Goal: Task Accomplishment & Management: Manage account settings

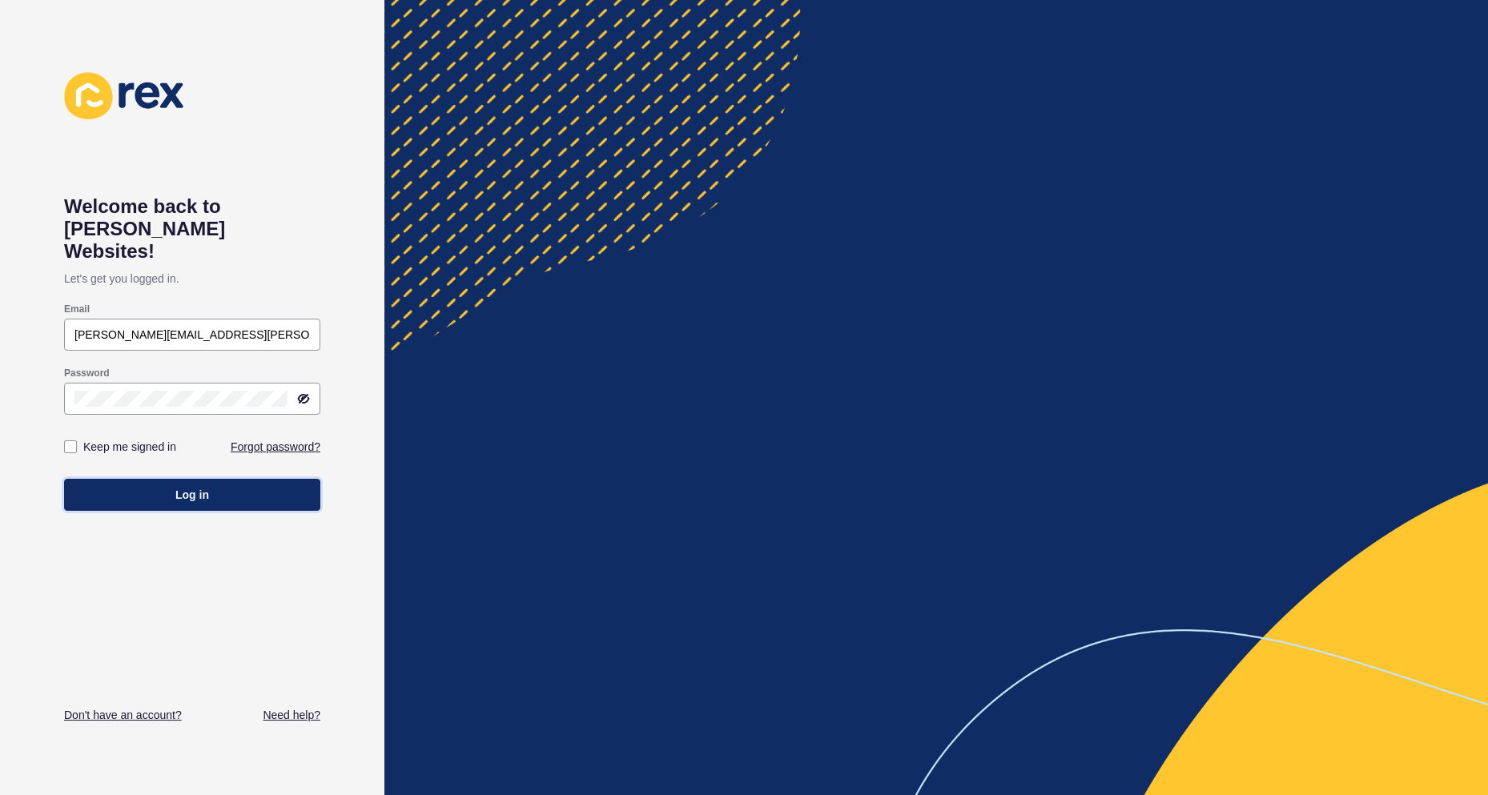
drag, startPoint x: 143, startPoint y: 474, endPoint x: 171, endPoint y: 474, distance: 27.2
click at [146, 479] on button "Log in" at bounding box center [192, 495] width 256 height 32
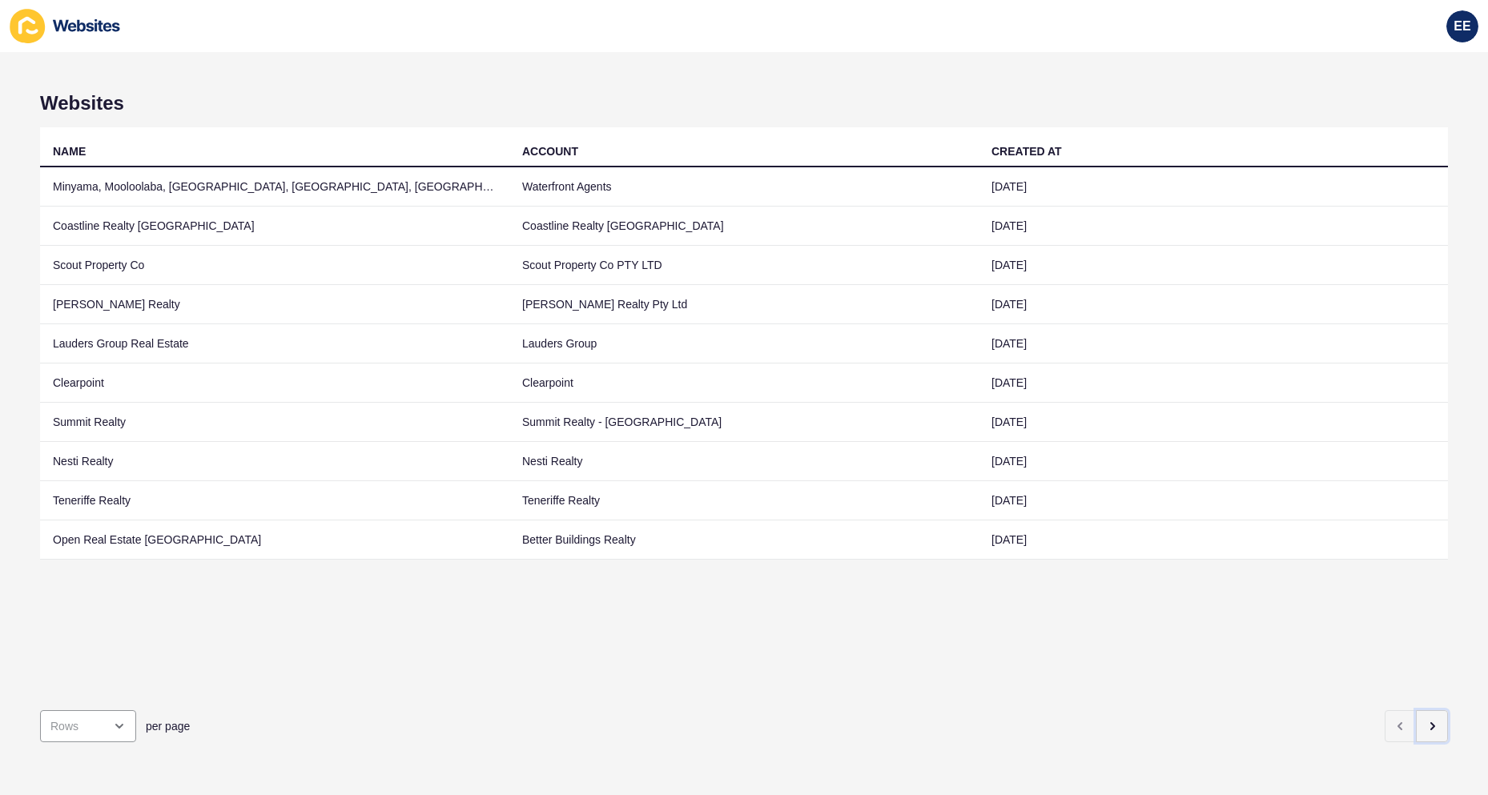
click at [1431, 723] on icon "button" at bounding box center [1432, 726] width 3 height 6
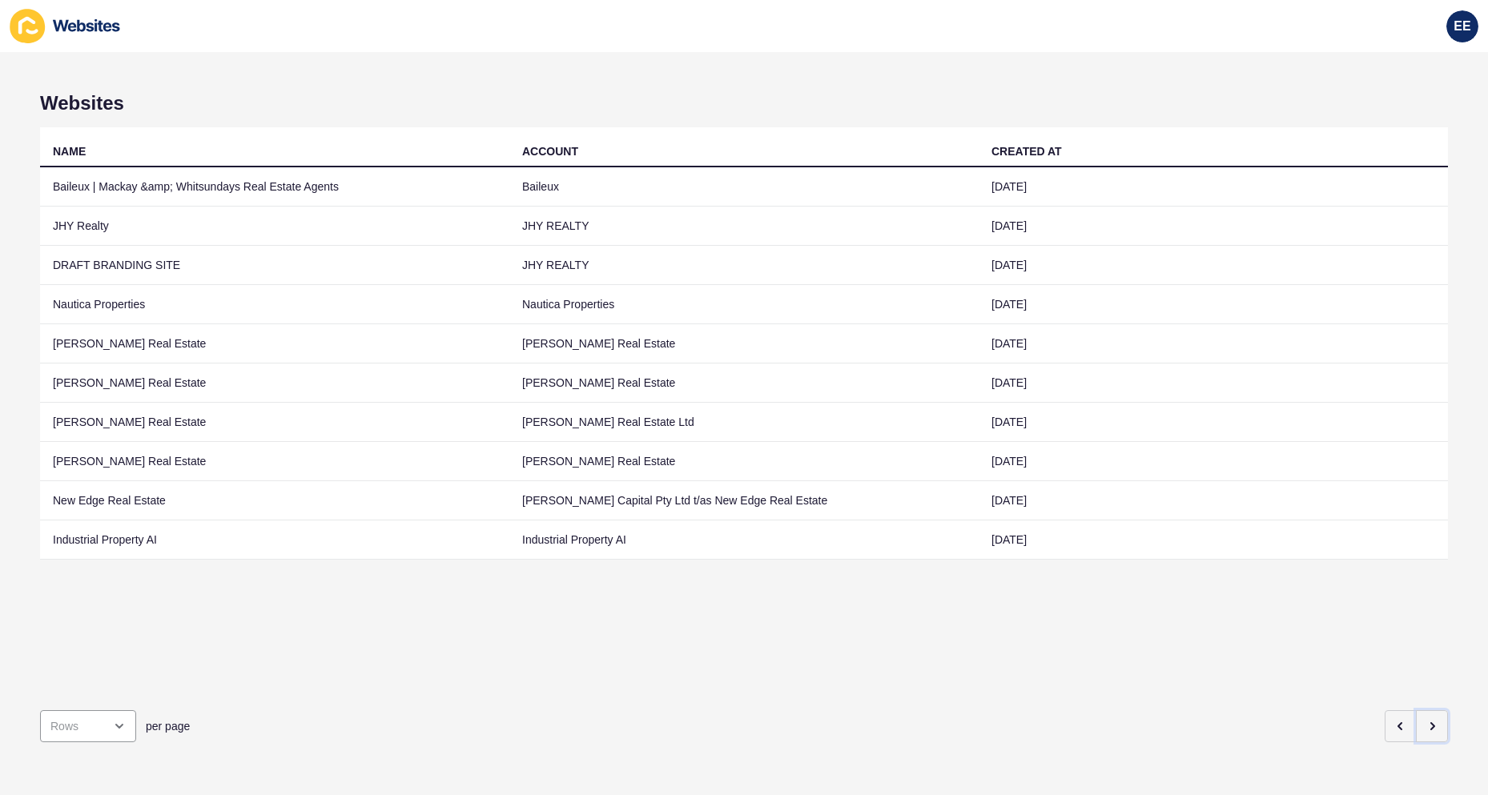
click at [1425, 720] on icon "button" at bounding box center [1431, 726] width 13 height 13
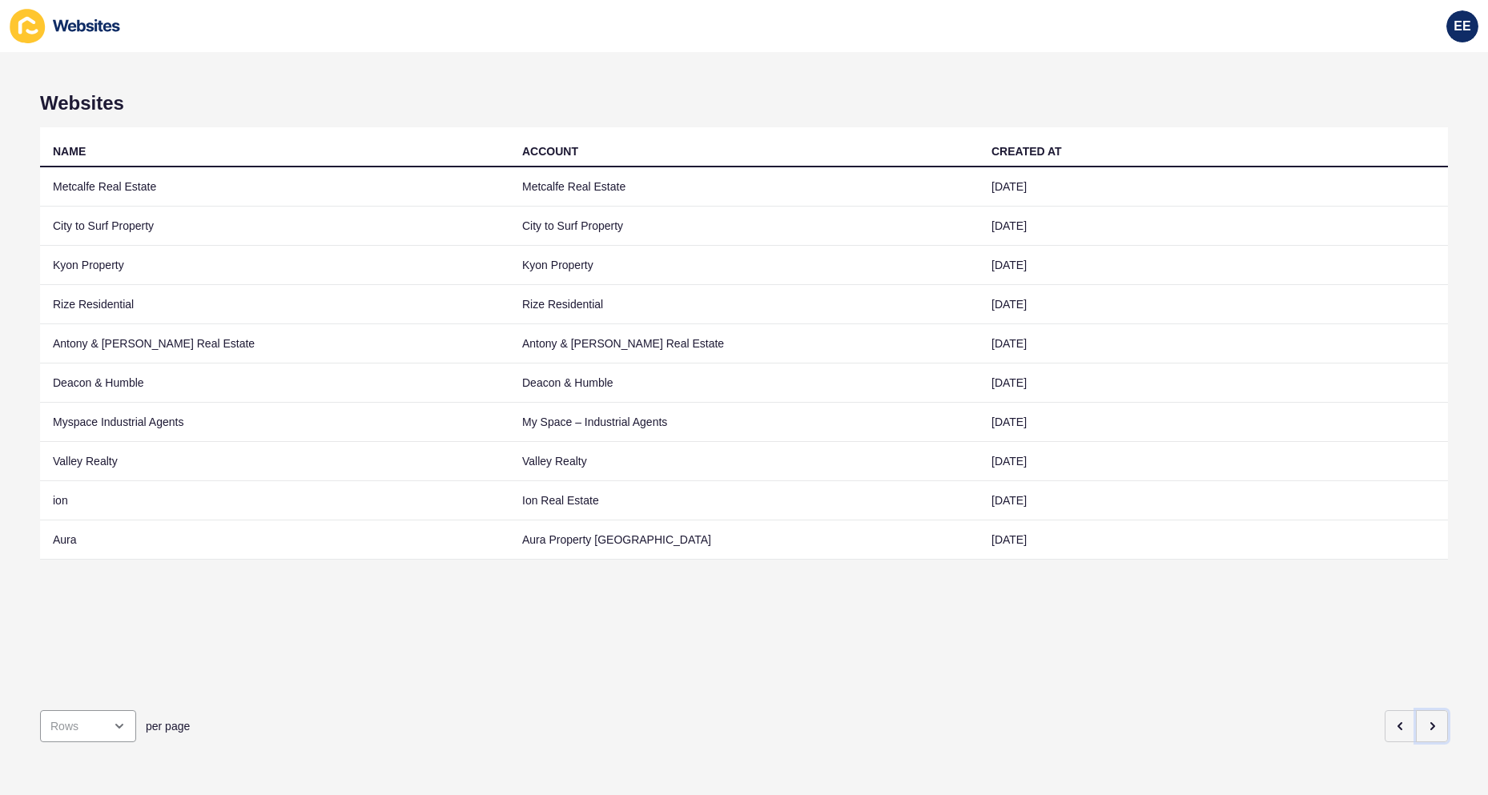
click at [1428, 710] on button "button" at bounding box center [1432, 726] width 32 height 32
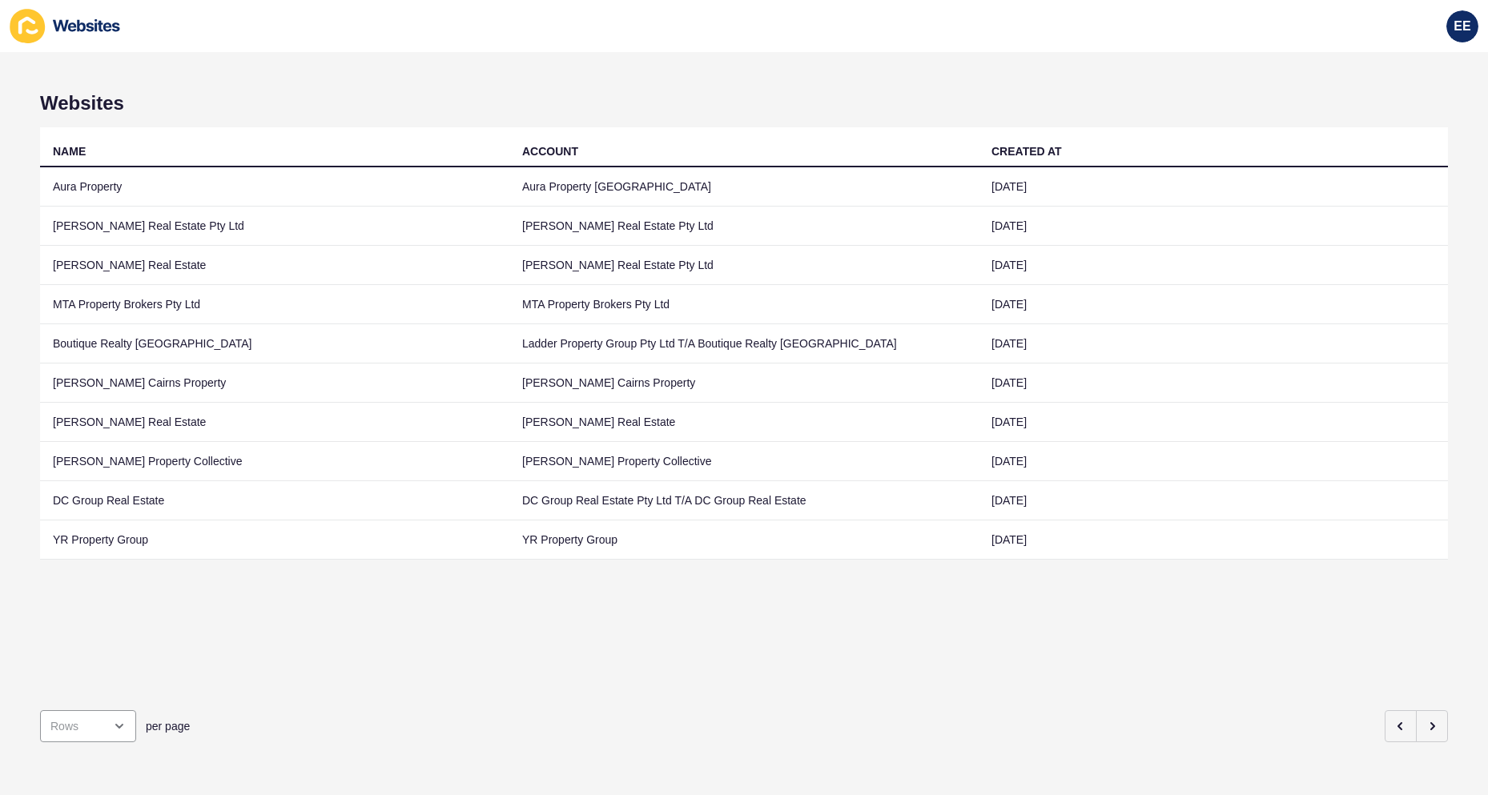
click at [173, 299] on td "MTA Property Brokers Pty Ltd" at bounding box center [274, 304] width 469 height 39
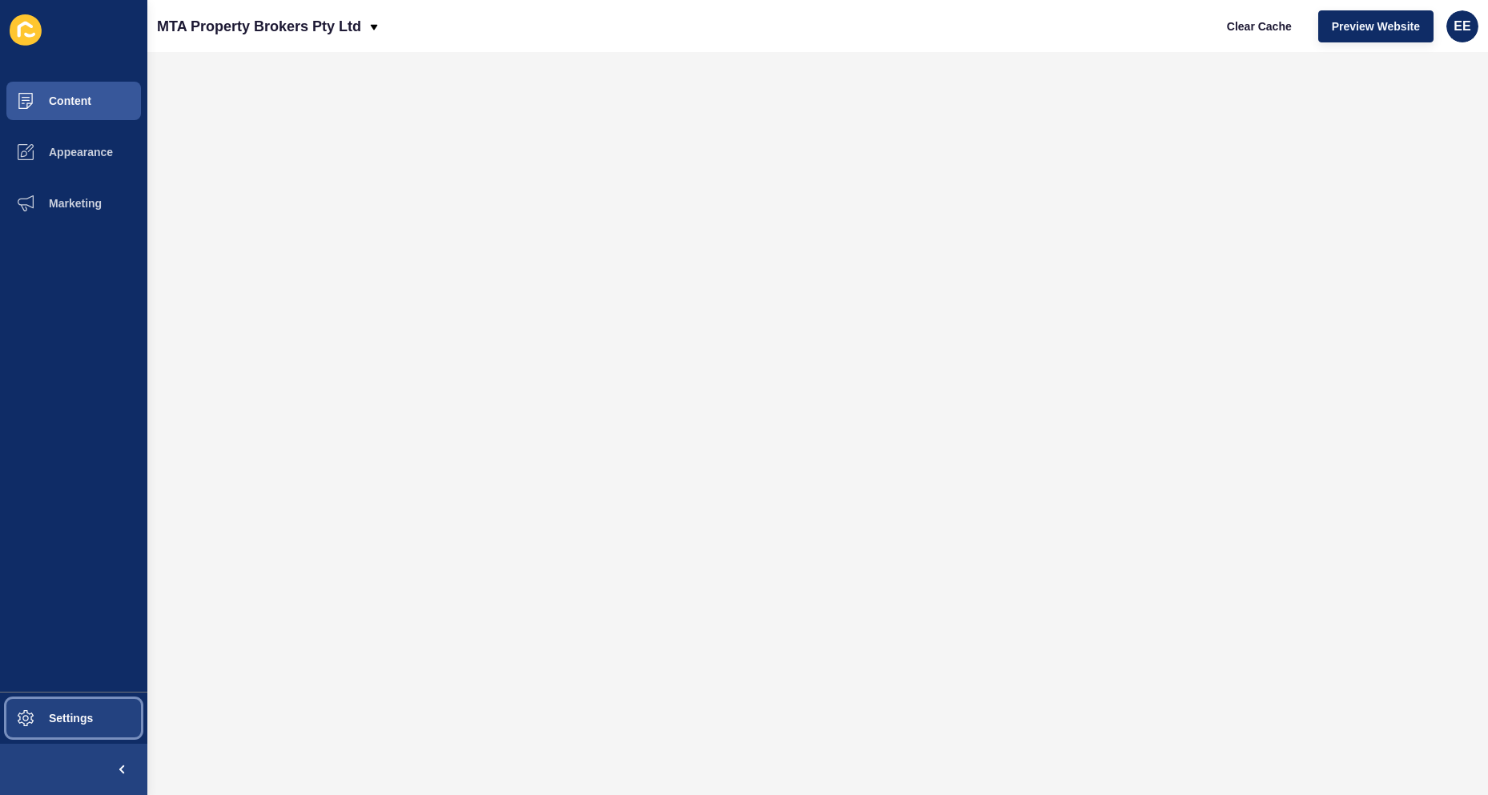
click at [72, 715] on span "Settings" at bounding box center [45, 718] width 95 height 13
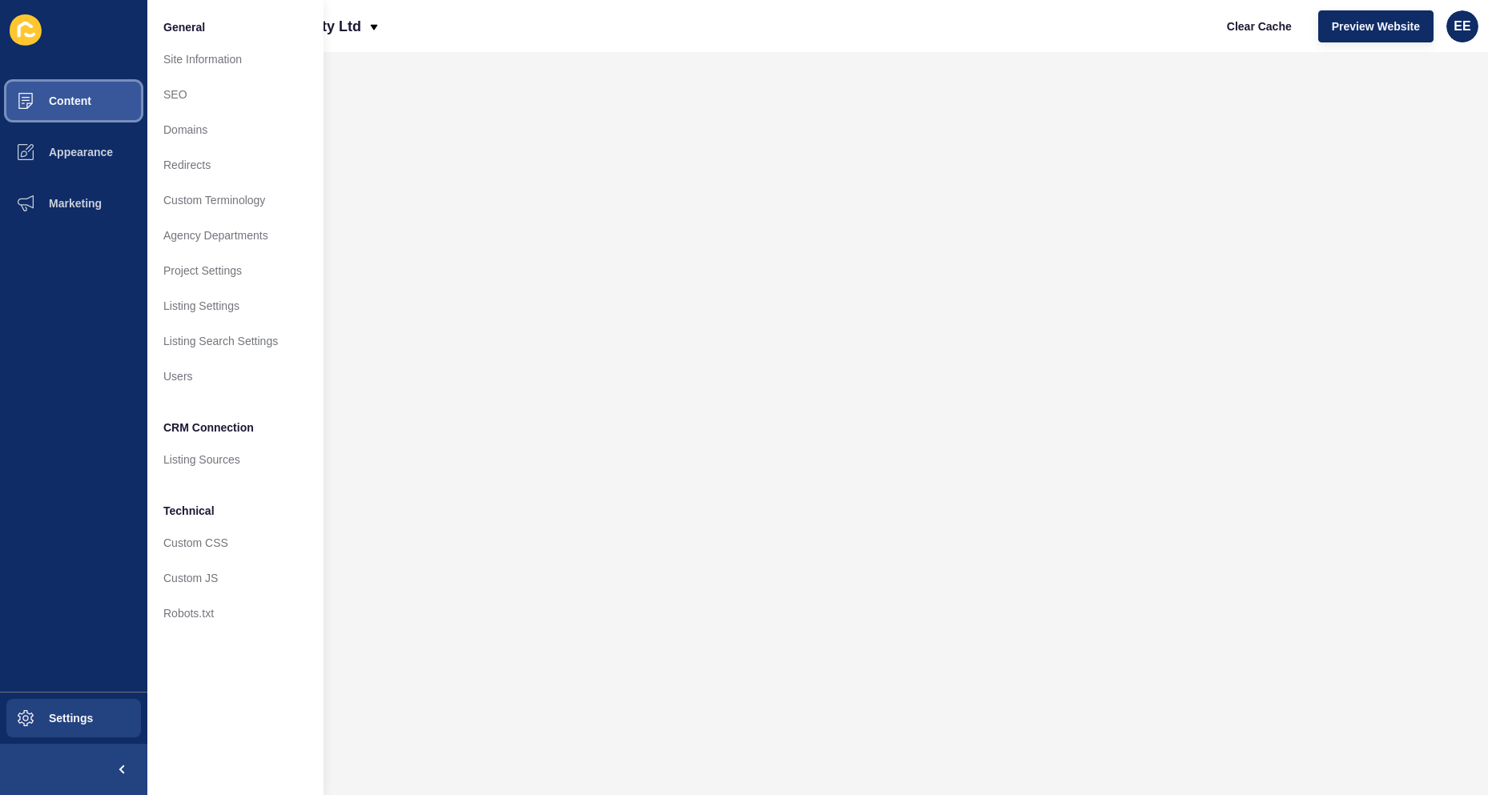
click at [70, 102] on span "Content" at bounding box center [45, 100] width 94 height 13
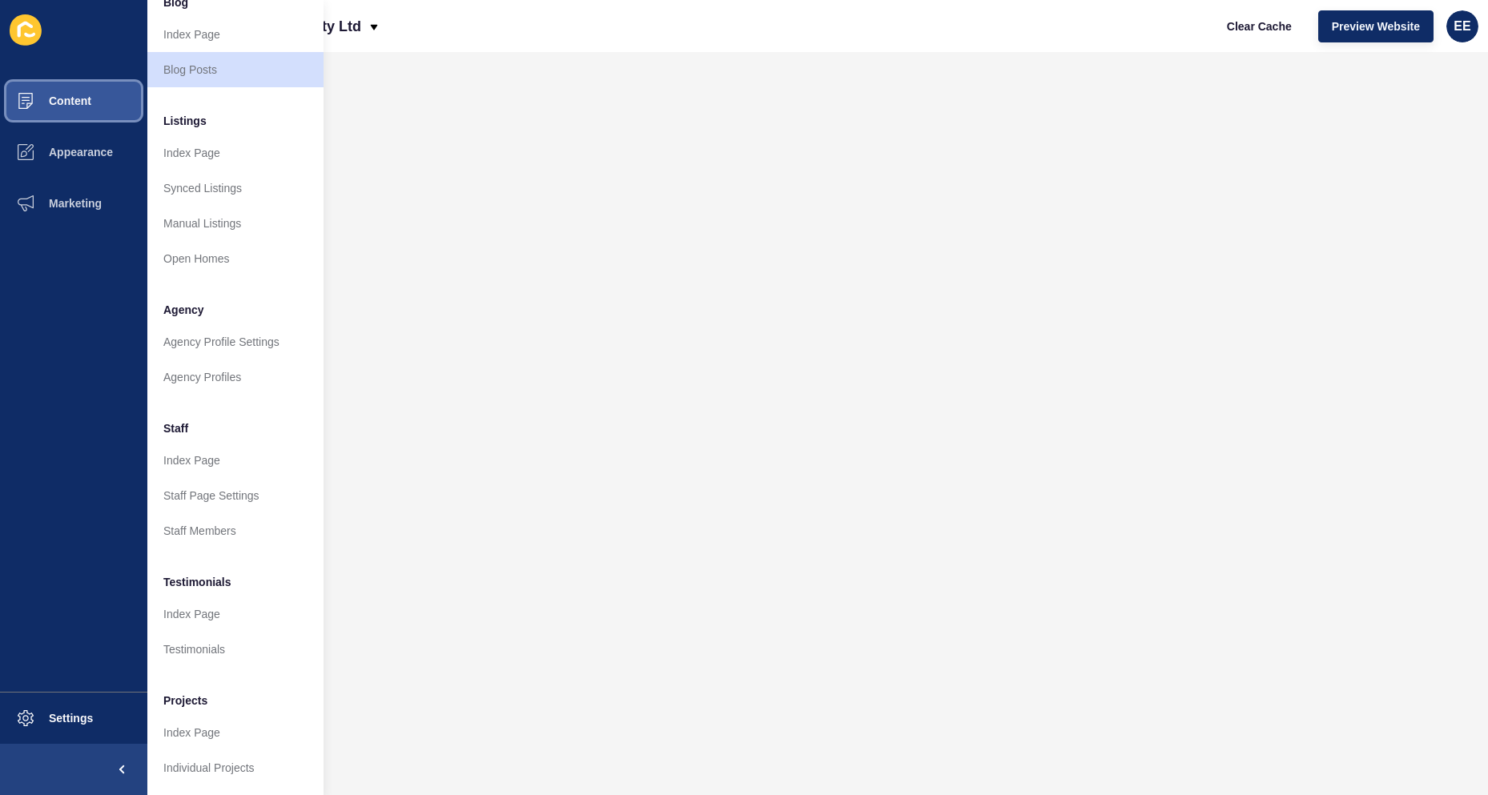
scroll to position [155, 0]
click at [206, 517] on link "Staff Members" at bounding box center [235, 530] width 176 height 35
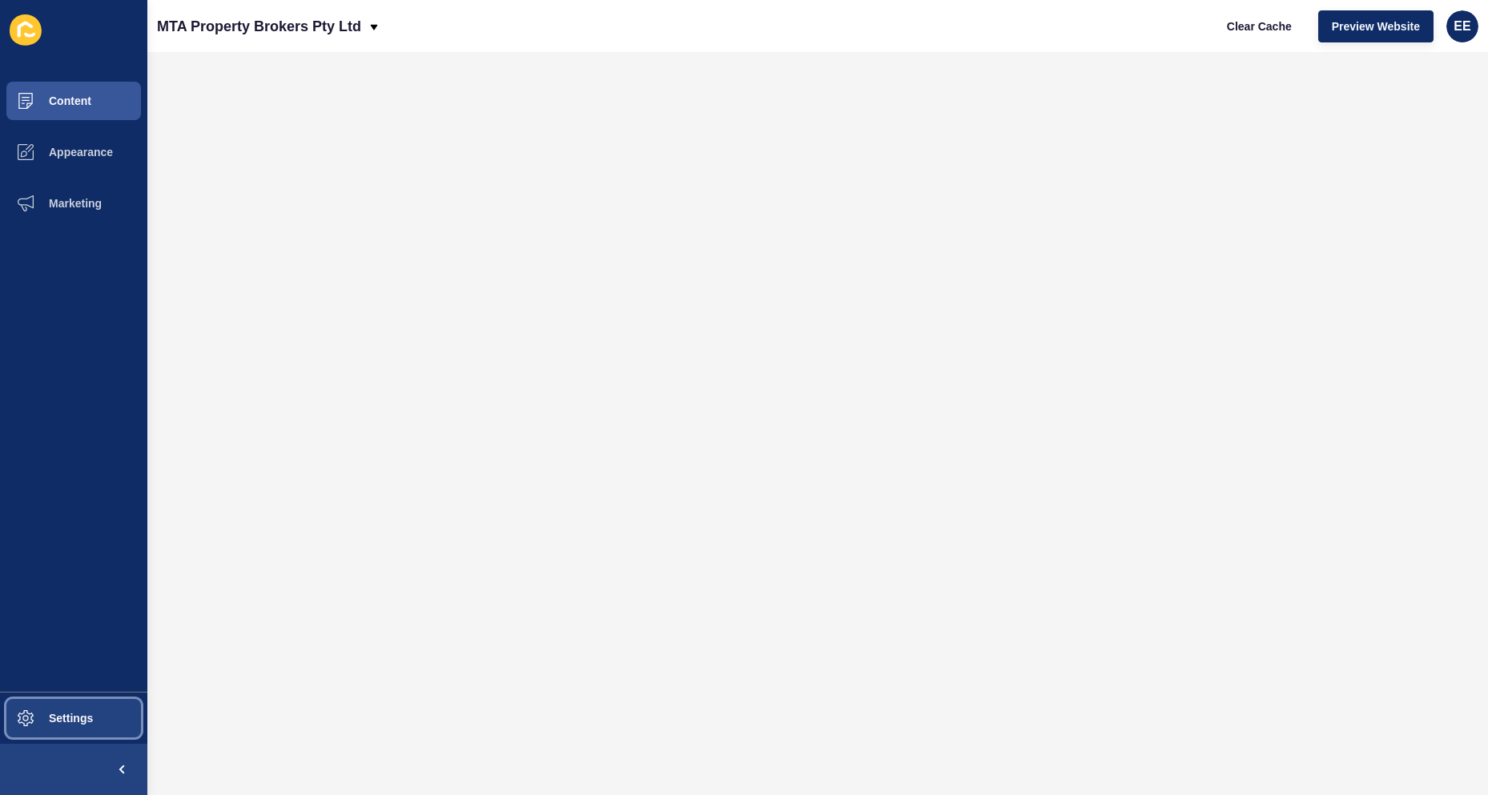
click at [91, 725] on span "Settings" at bounding box center [45, 718] width 95 height 13
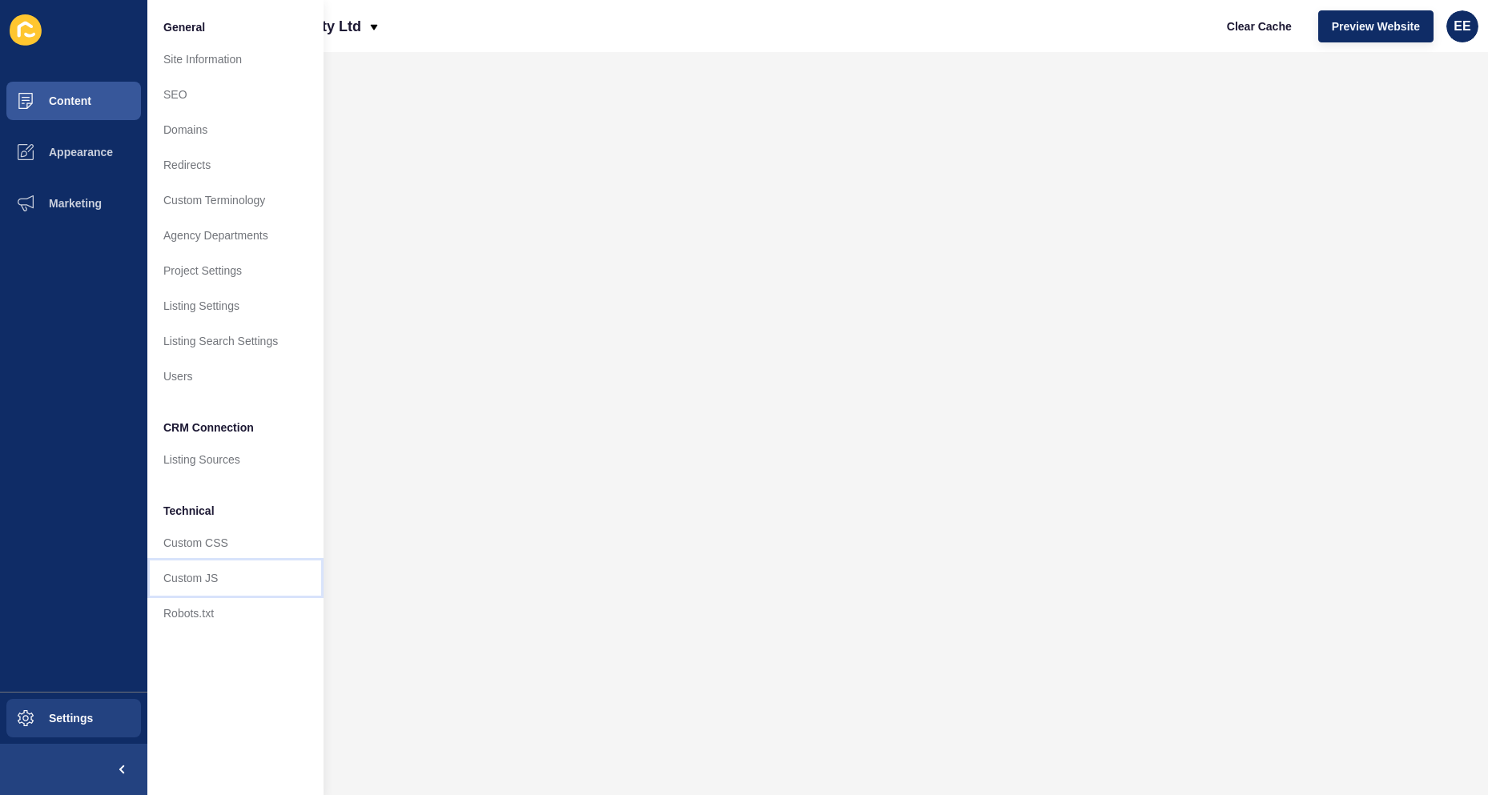
click at [211, 576] on link "Custom JS" at bounding box center [235, 578] width 176 height 35
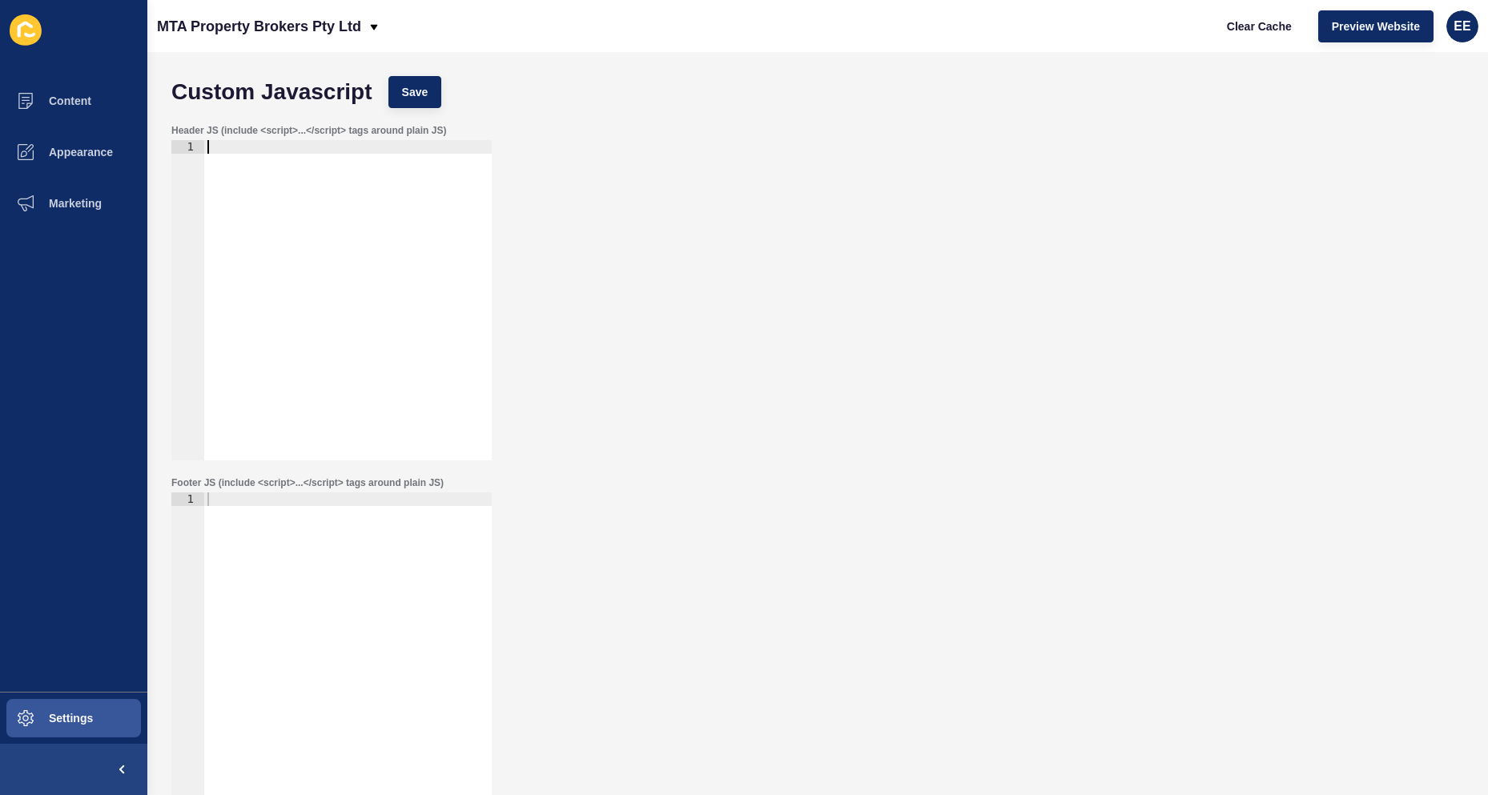
click at [375, 146] on div at bounding box center [347, 314] width 287 height 348
paste textarea "<meta name="google-site-verification" content="8mHKQQNXvNDnEO9LE2uKuxS-GZyspvO-…"
type textarea "<meta name="google-site-verification" content="8mHKQQNXvNDnEO9LE2uKuxS-GZyspvO-…"
drag, startPoint x: 430, startPoint y: 86, endPoint x: 622, endPoint y: 196, distance: 221.3
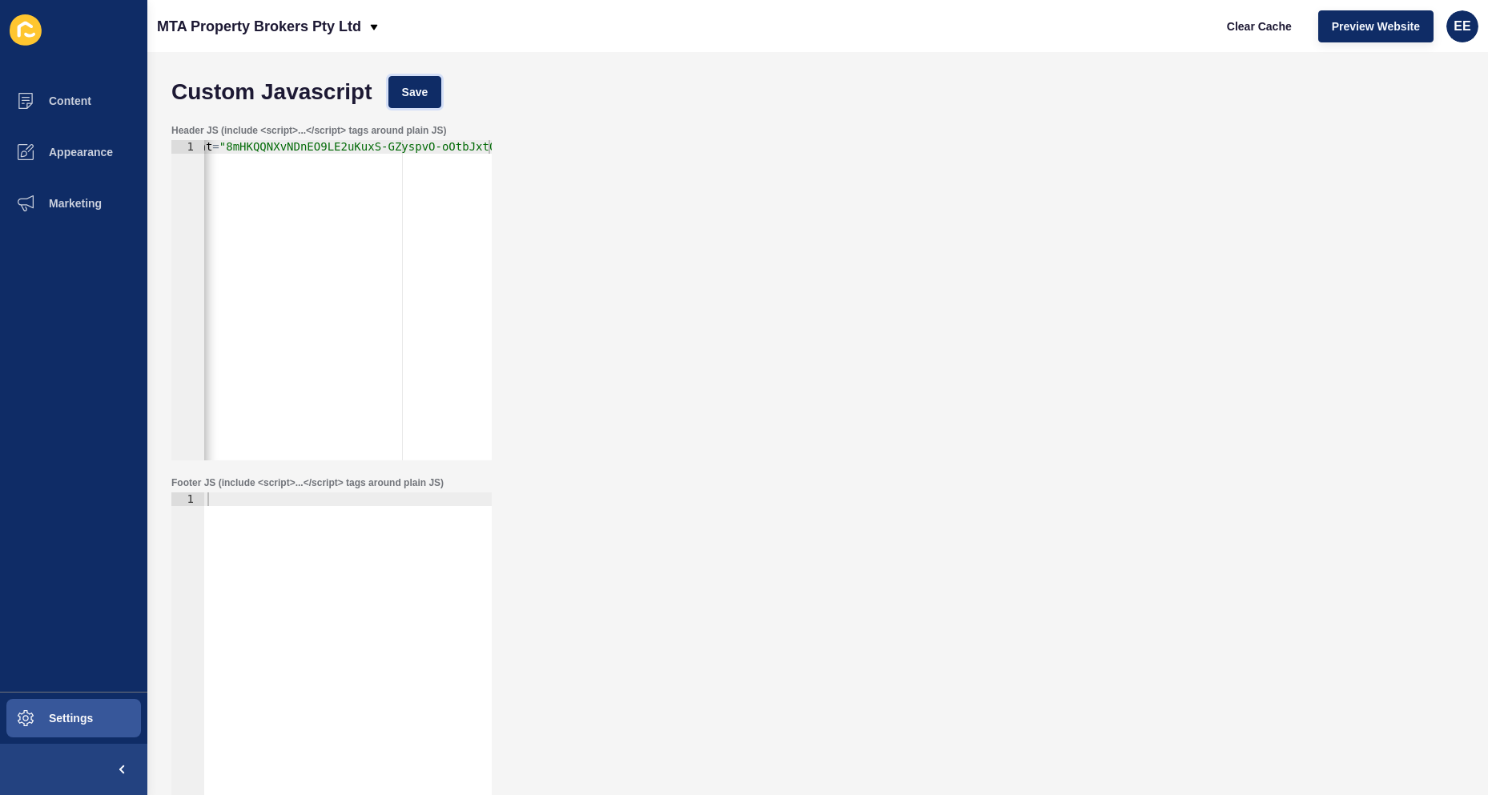
click at [437, 87] on button "Save" at bounding box center [415, 92] width 54 height 32
drag, startPoint x: 62, startPoint y: 721, endPoint x: 87, endPoint y: 709, distance: 28.3
click at [62, 722] on span "Settings" at bounding box center [45, 718] width 95 height 13
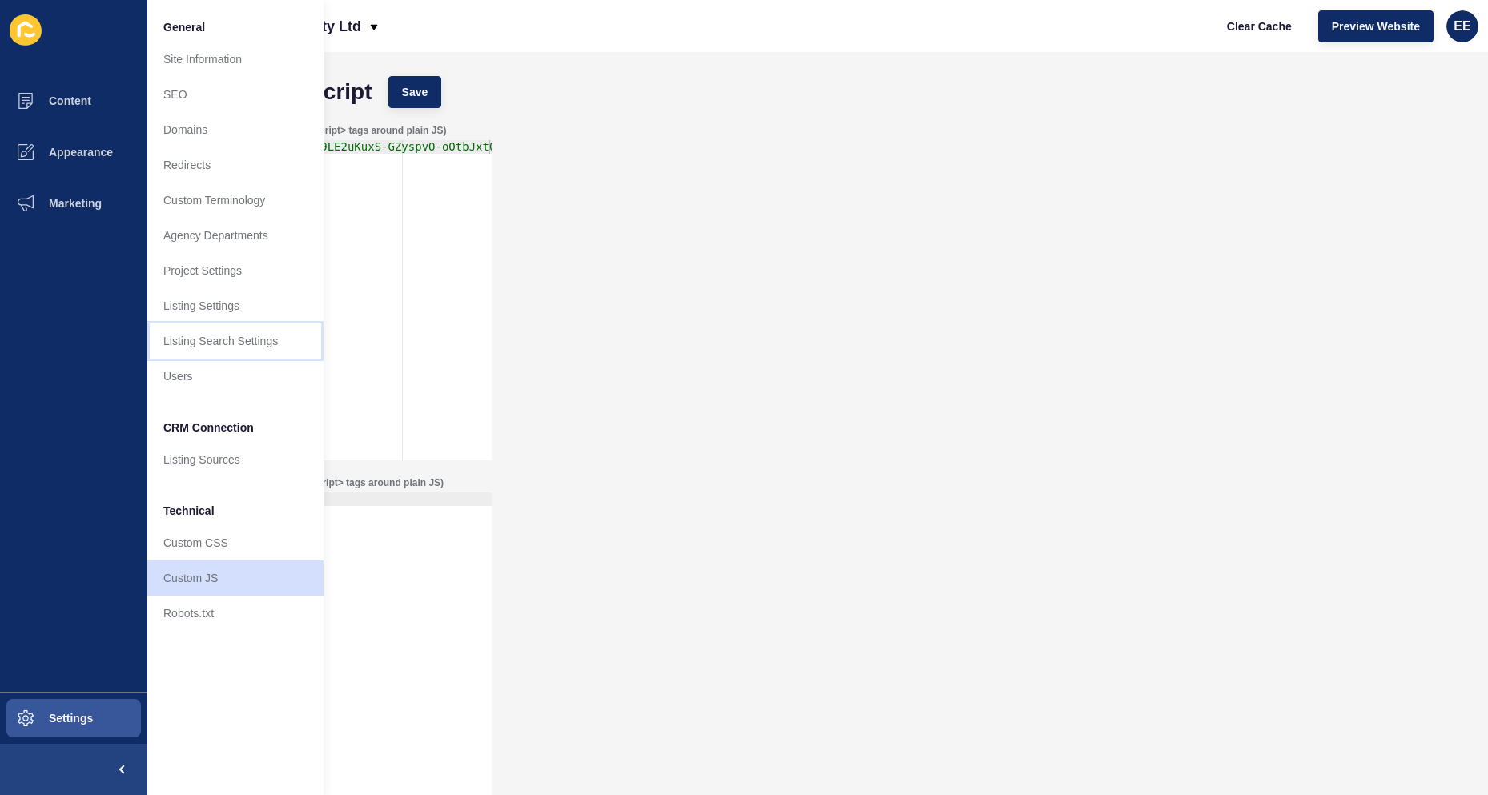
click at [228, 348] on link "Listing Search Settings" at bounding box center [235, 340] width 176 height 35
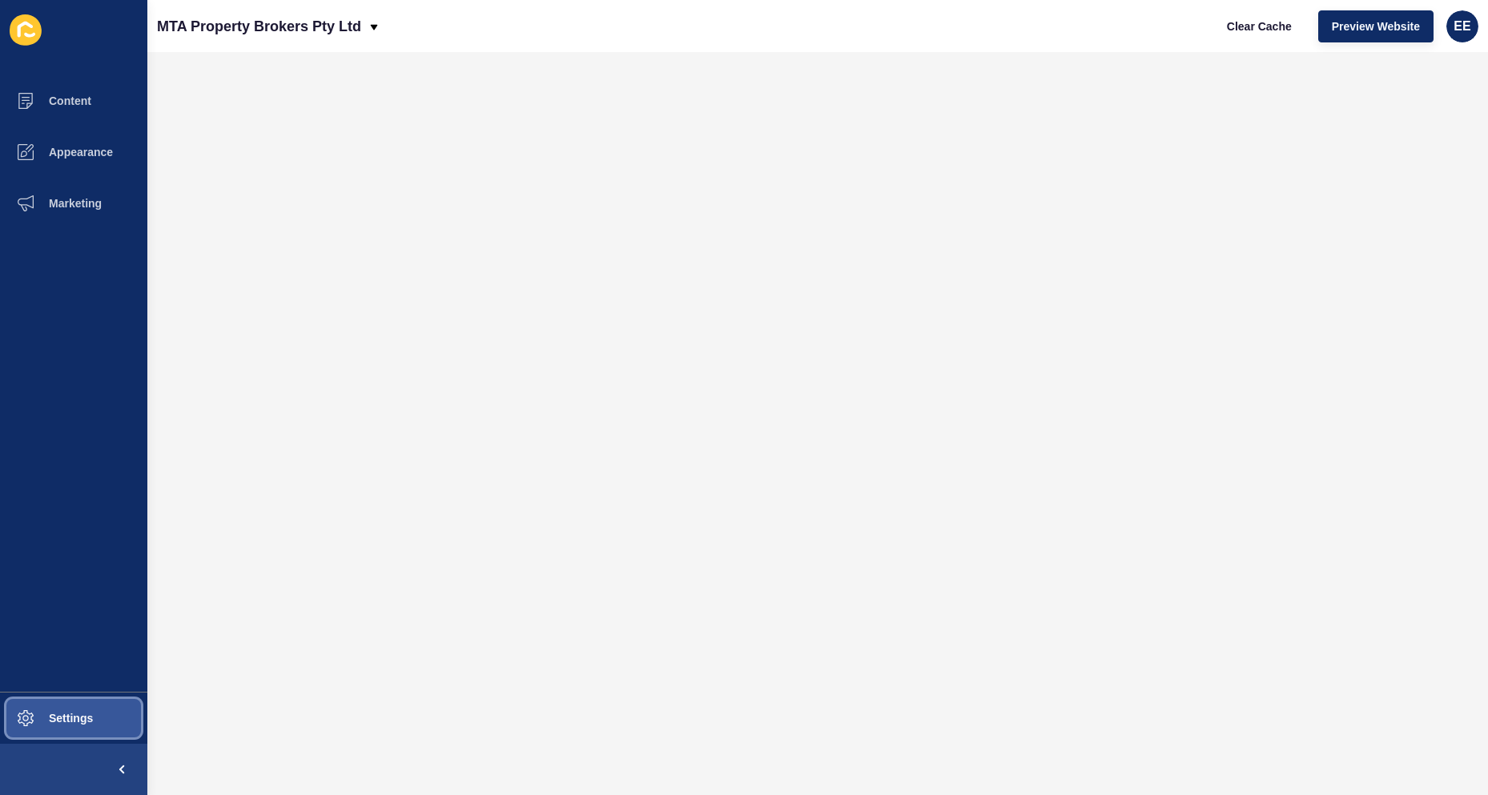
click at [57, 725] on span "Settings" at bounding box center [45, 718] width 95 height 13
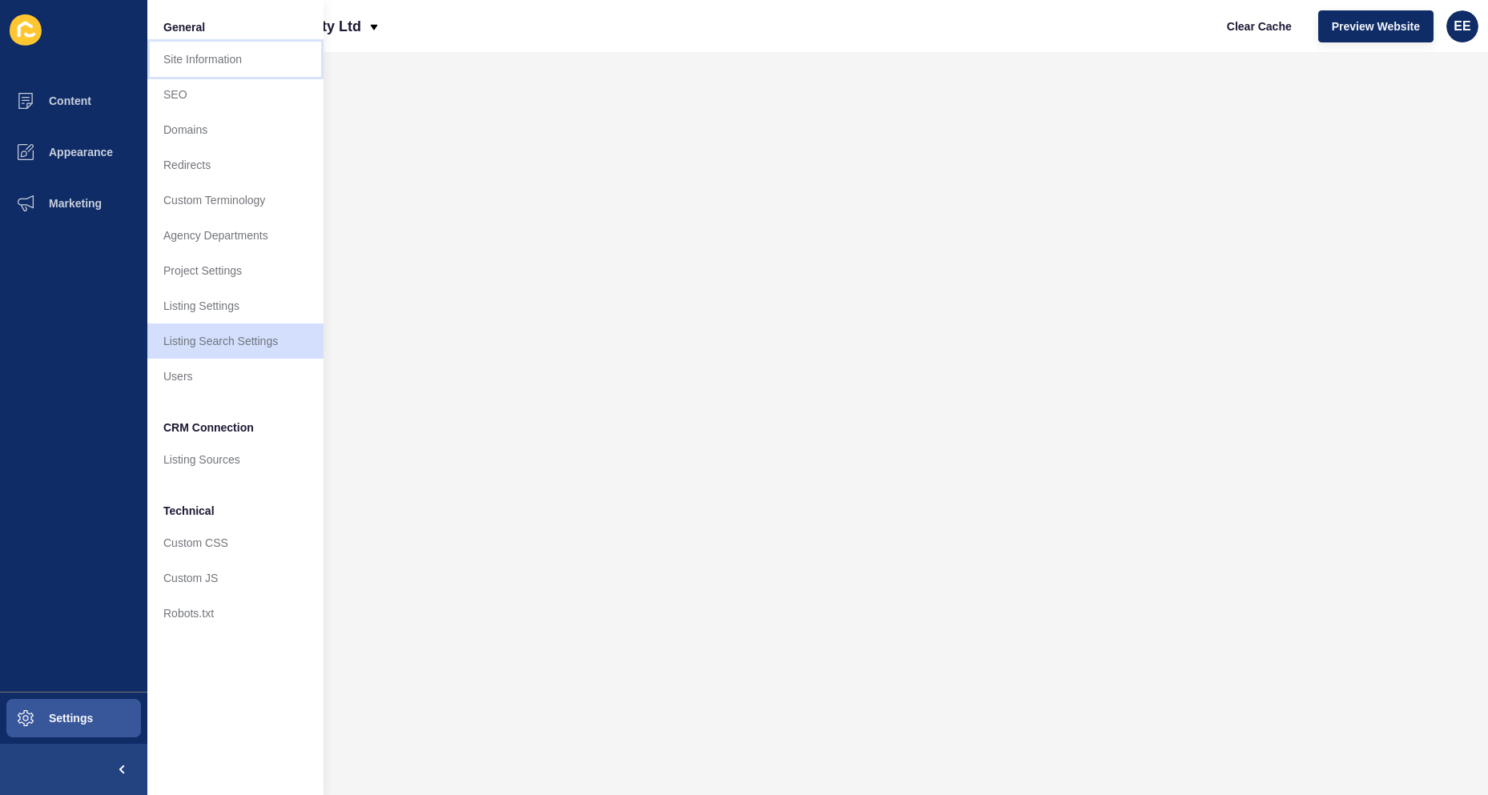
click at [199, 68] on link "Site Information" at bounding box center [235, 59] width 176 height 35
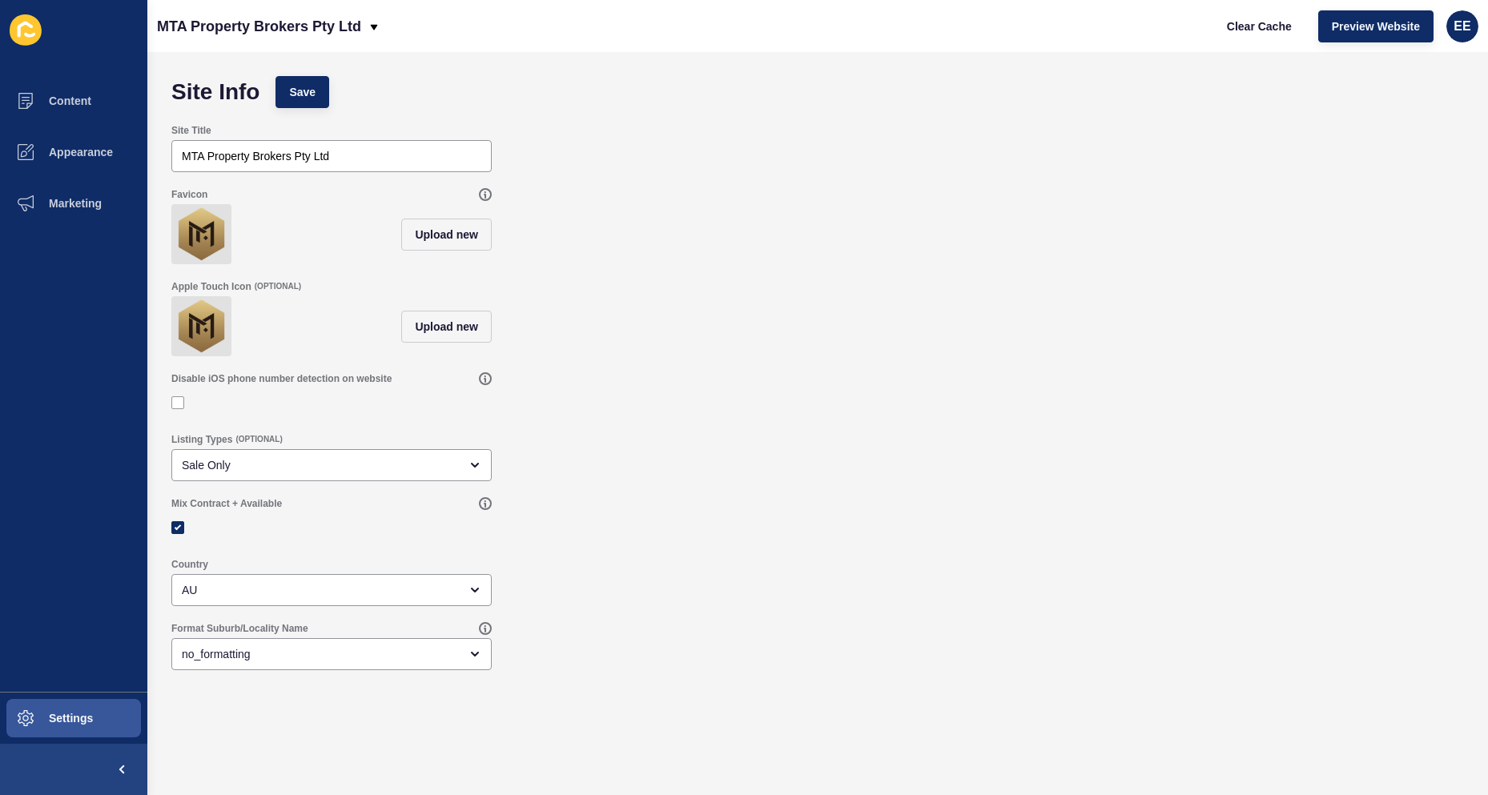
click at [927, 425] on div "Disable iOS phone number detection on website" at bounding box center [817, 394] width 1308 height 61
click at [361, 22] on p "MTA Property Brokers Pty Ltd" at bounding box center [259, 26] width 204 height 40
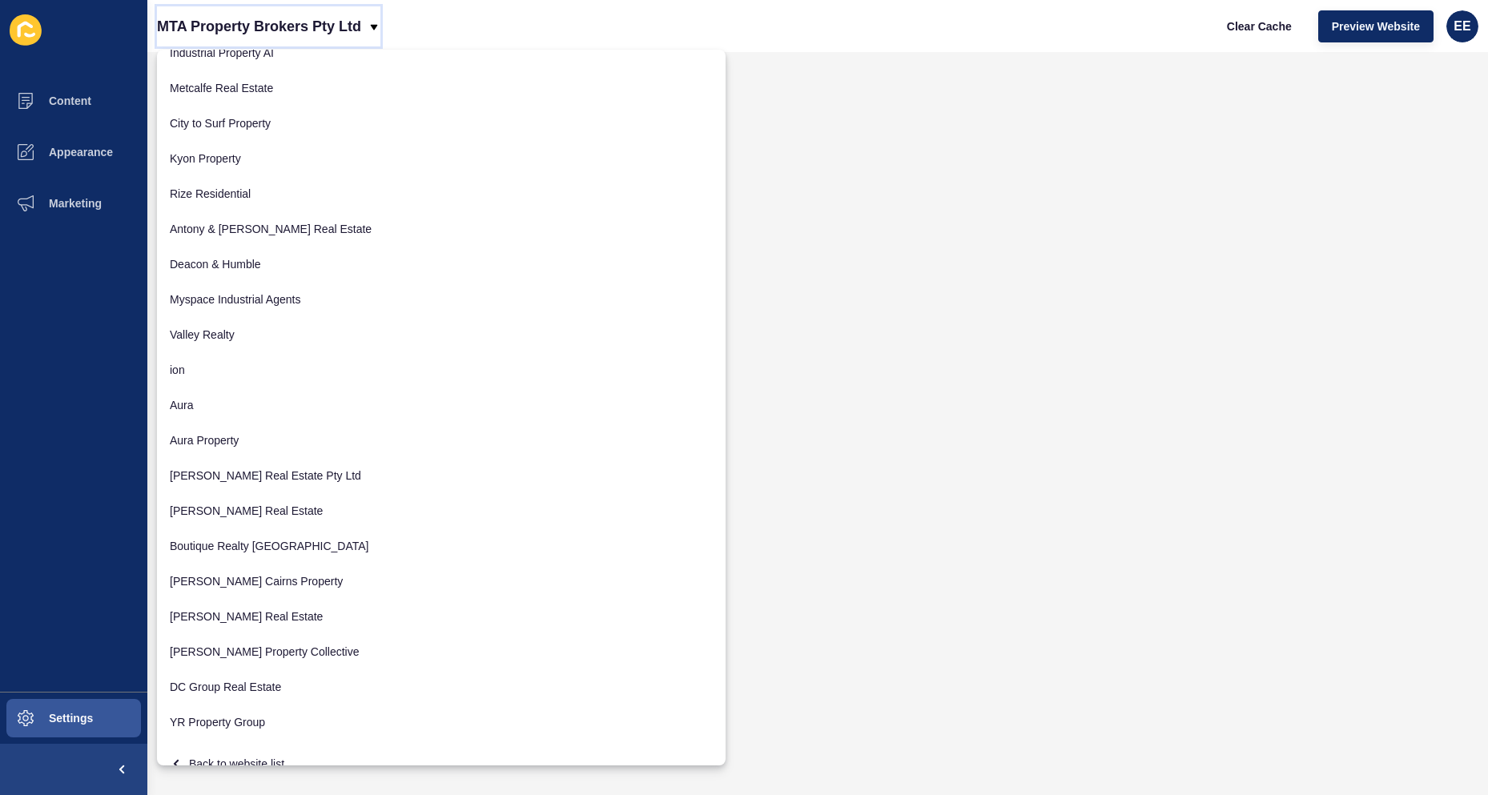
scroll to position [706, 0]
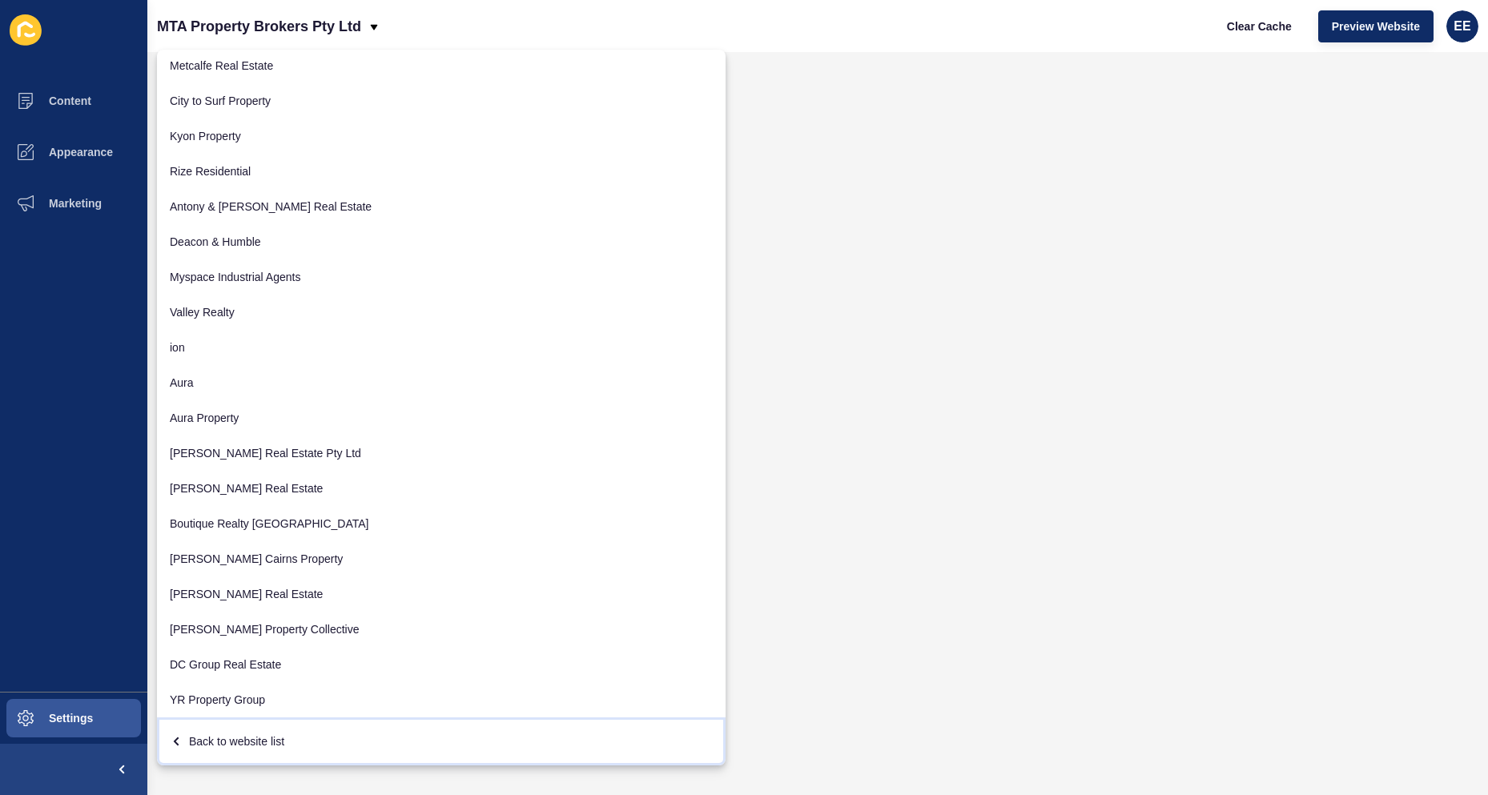
drag, startPoint x: 241, startPoint y: 732, endPoint x: 1188, endPoint y: 22, distance: 1183.5
click at [251, 730] on div "Back to website list" at bounding box center [441, 741] width 543 height 29
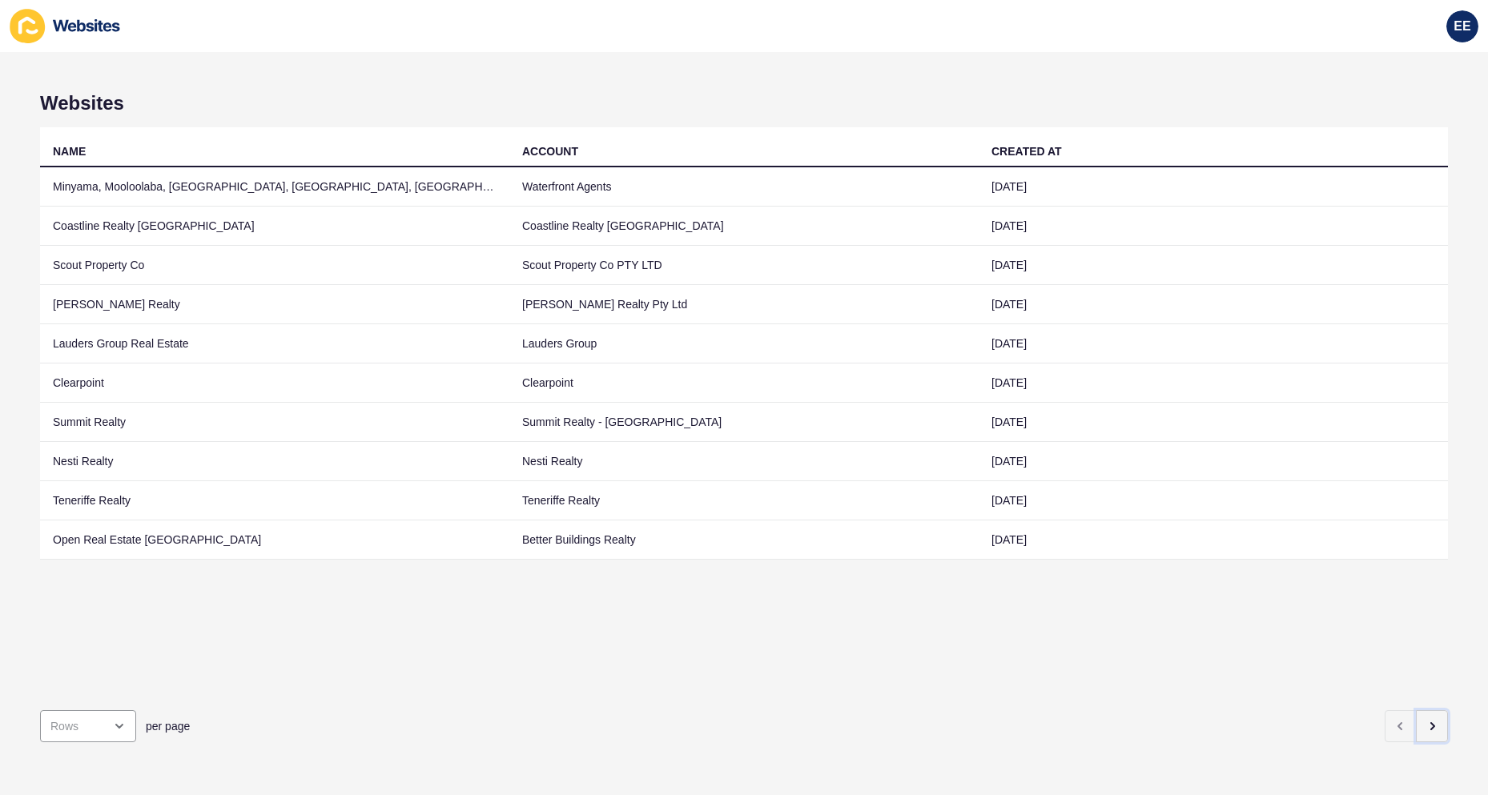
click at [1430, 711] on button "button" at bounding box center [1432, 726] width 32 height 32
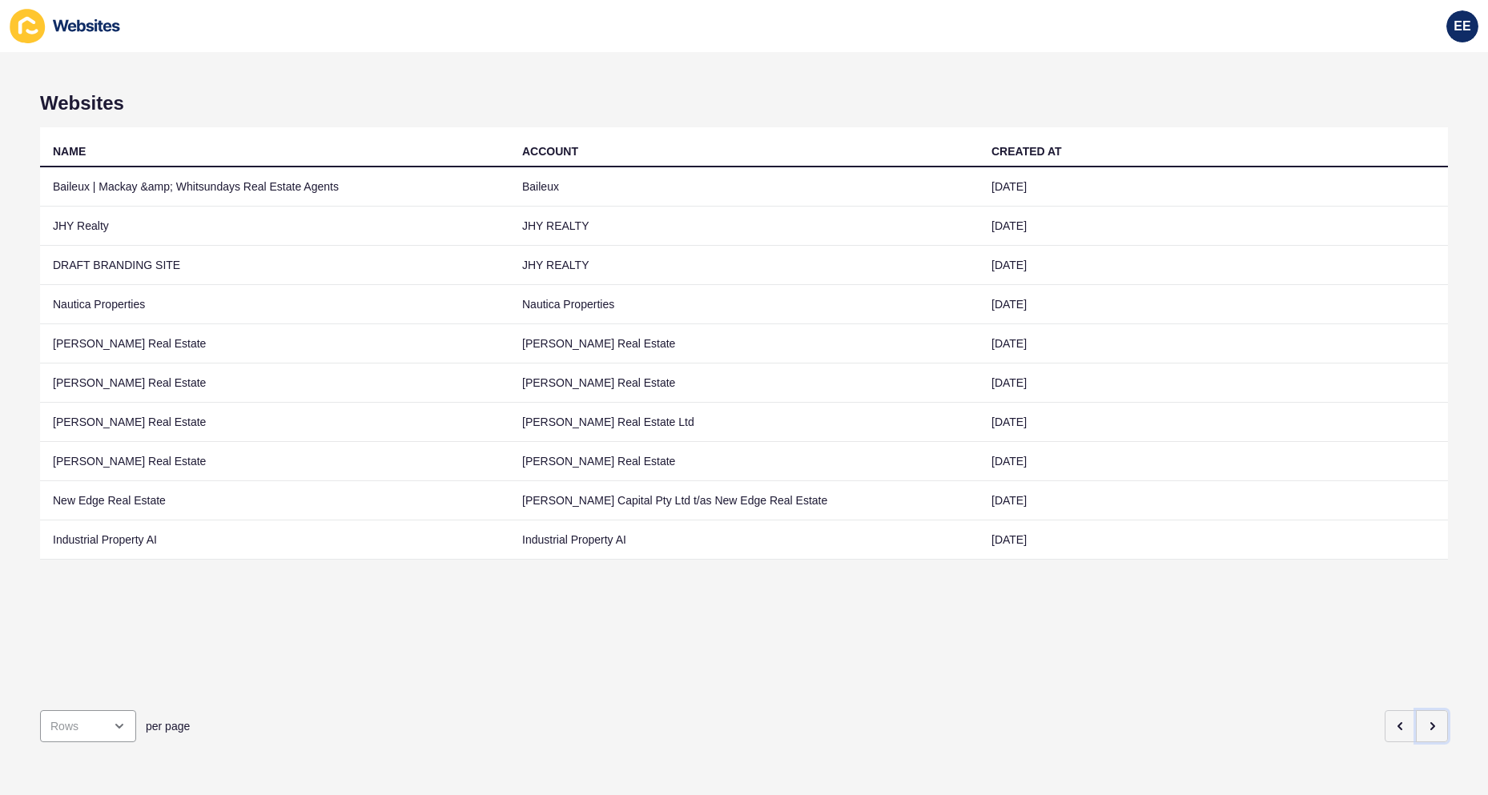
click at [1430, 711] on button "button" at bounding box center [1432, 726] width 32 height 32
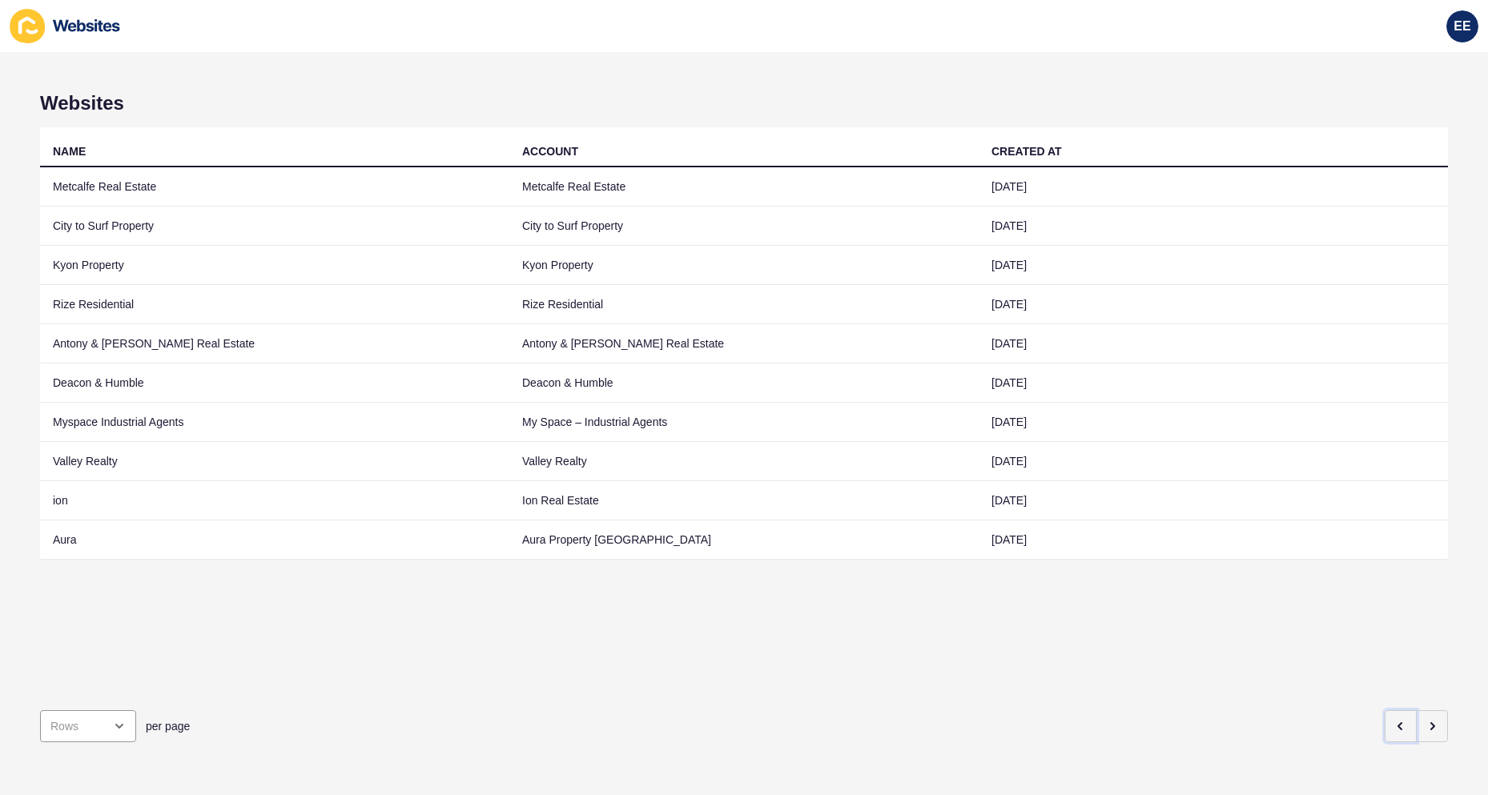
click at [1398, 723] on icon "button" at bounding box center [1399, 726] width 3 height 6
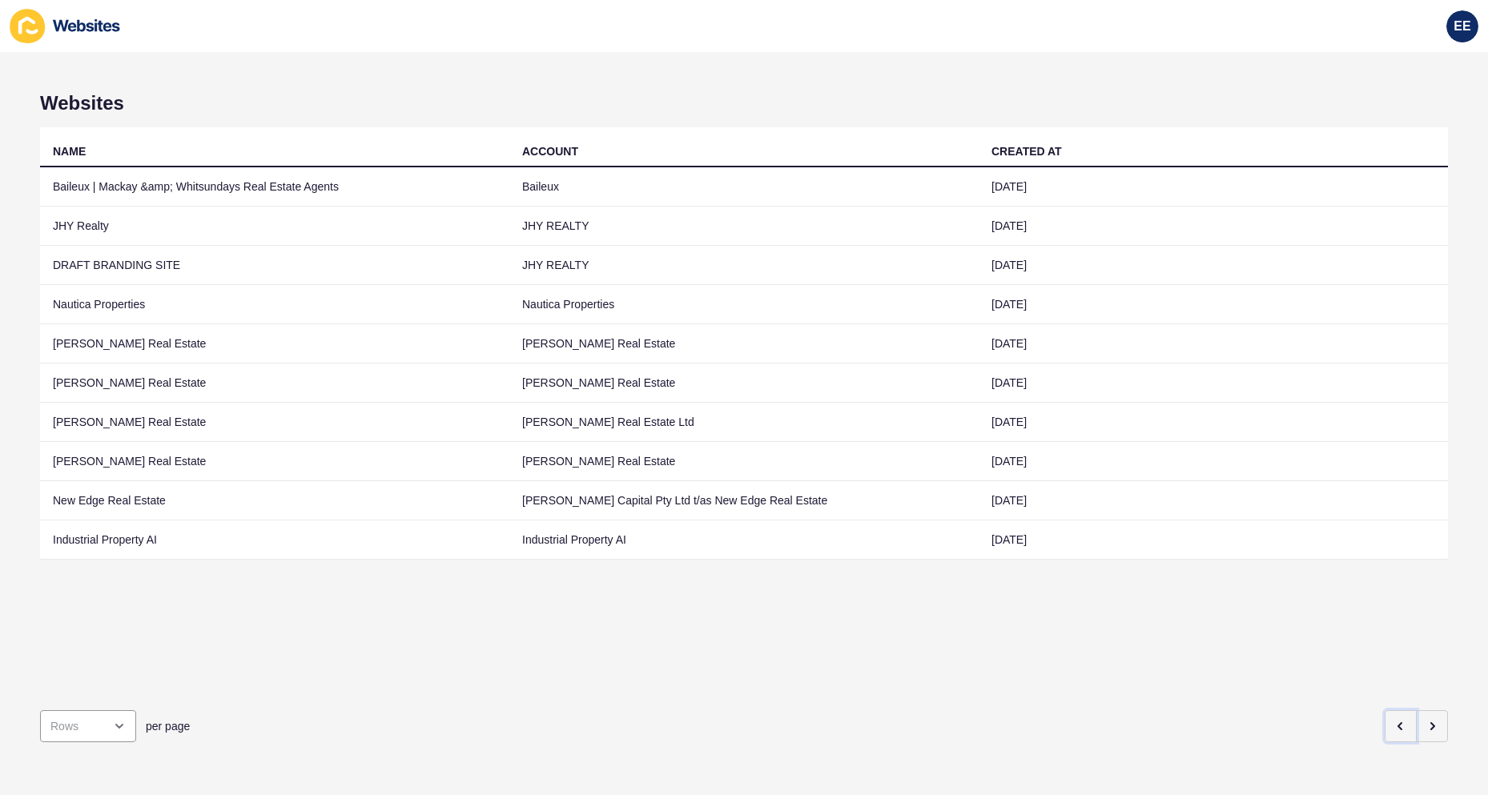
click at [1398, 723] on icon "button" at bounding box center [1399, 726] width 3 height 6
